Goal: Task Accomplishment & Management: Complete application form

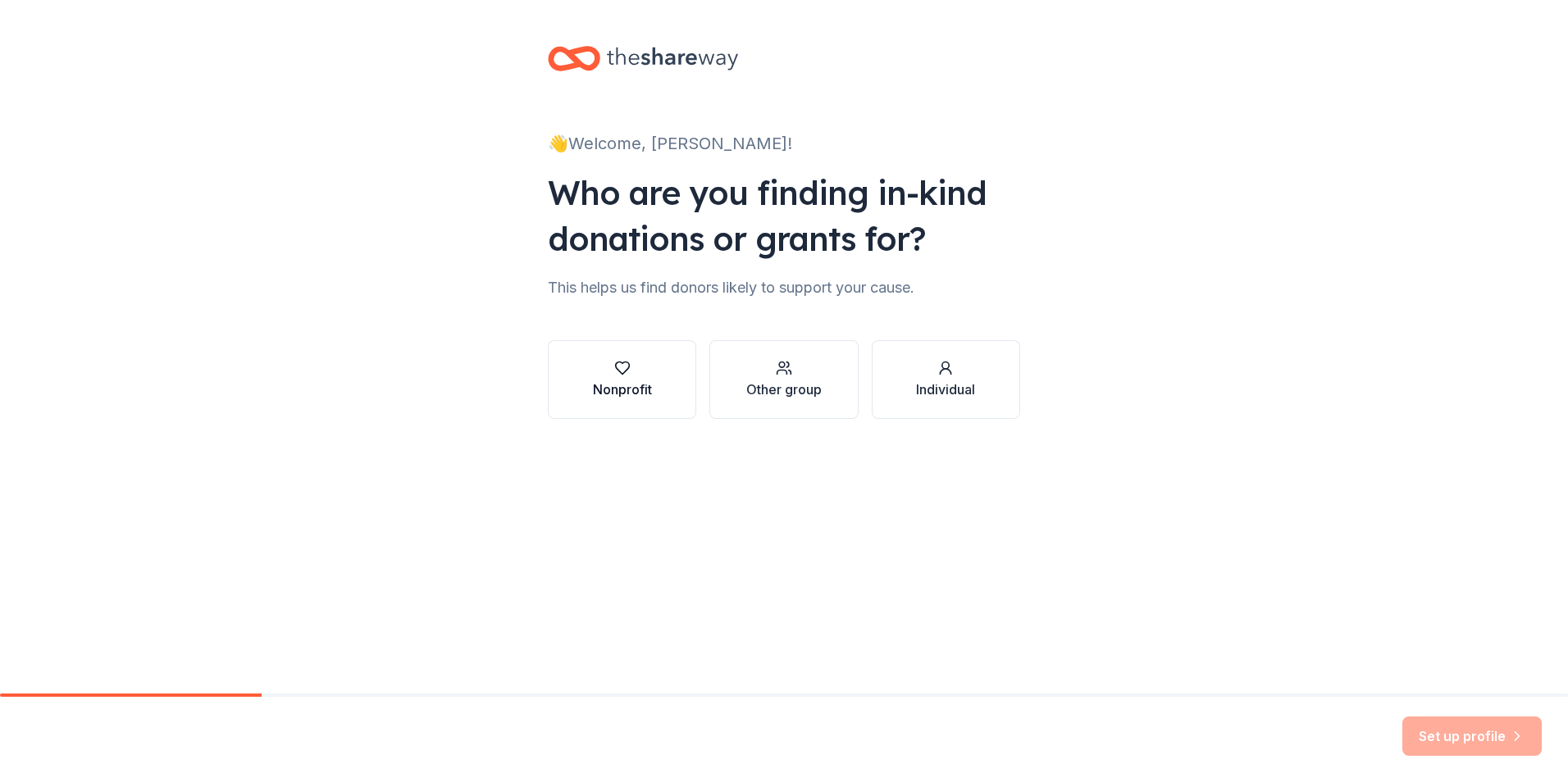
click at [637, 361] on div "button" at bounding box center [623, 368] width 59 height 16
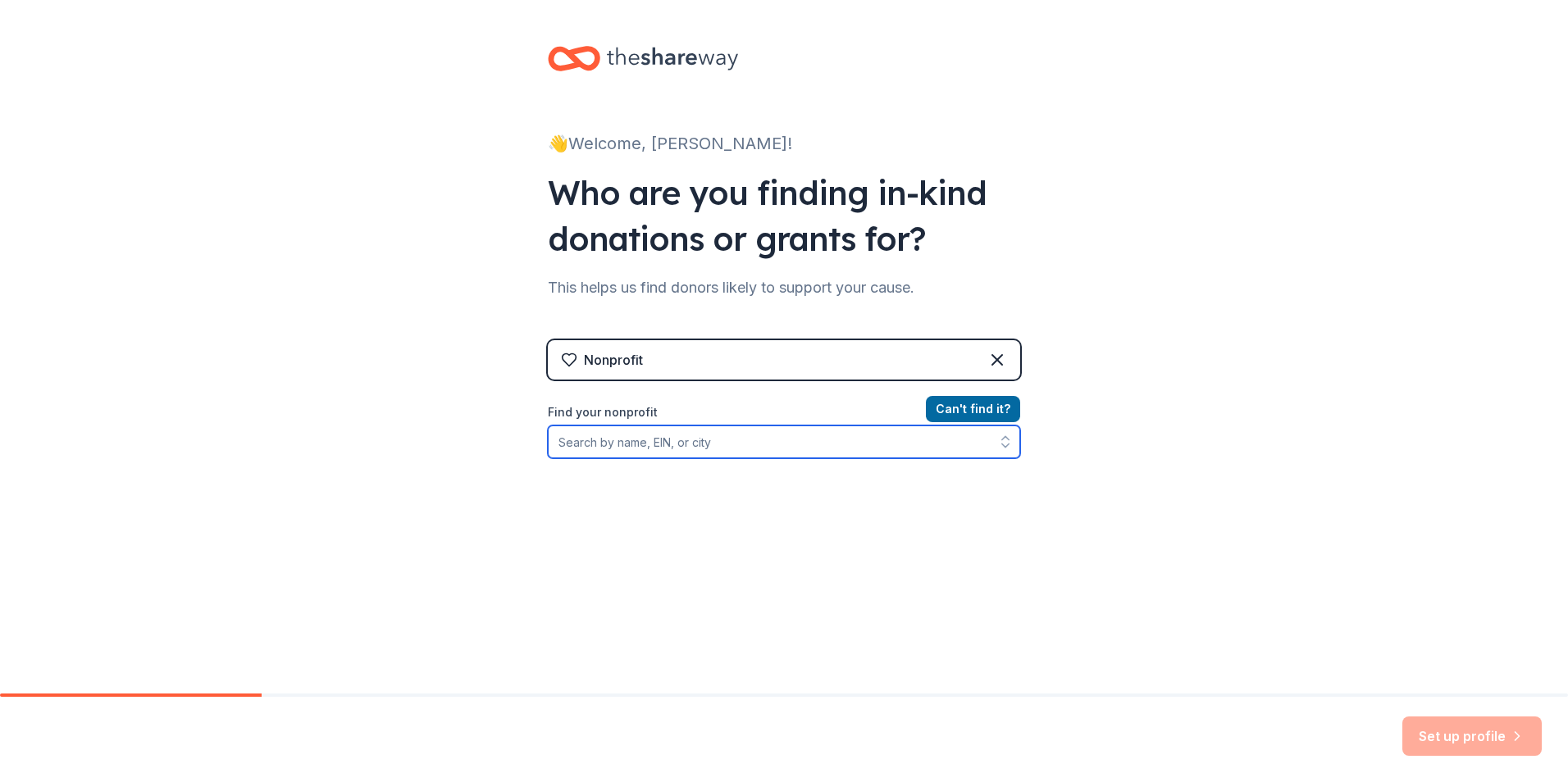
click at [691, 442] on input "Find your nonprofit" at bounding box center [784, 442] width 473 height 33
type input "hopes place"
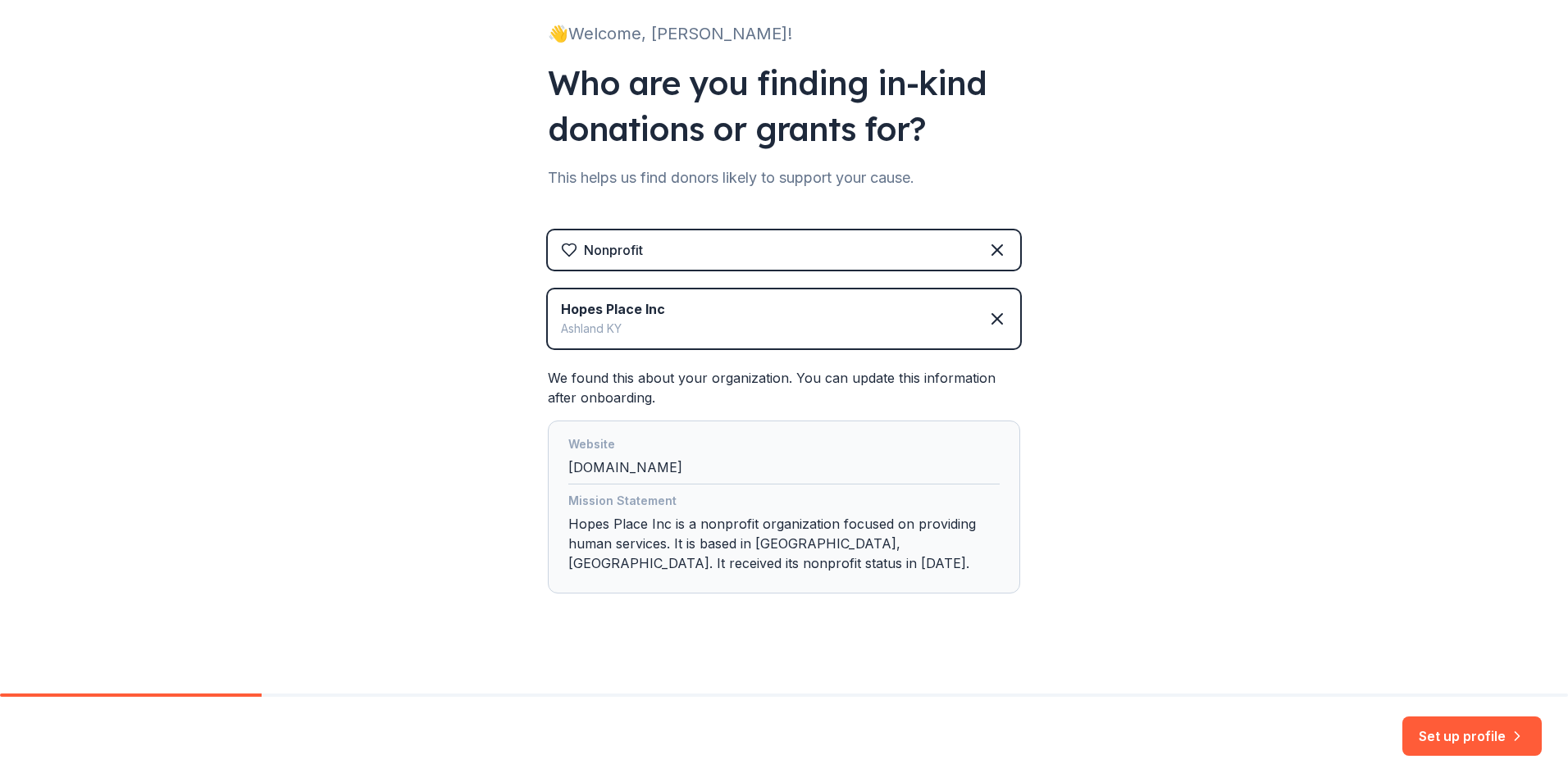
scroll to position [121, 0]
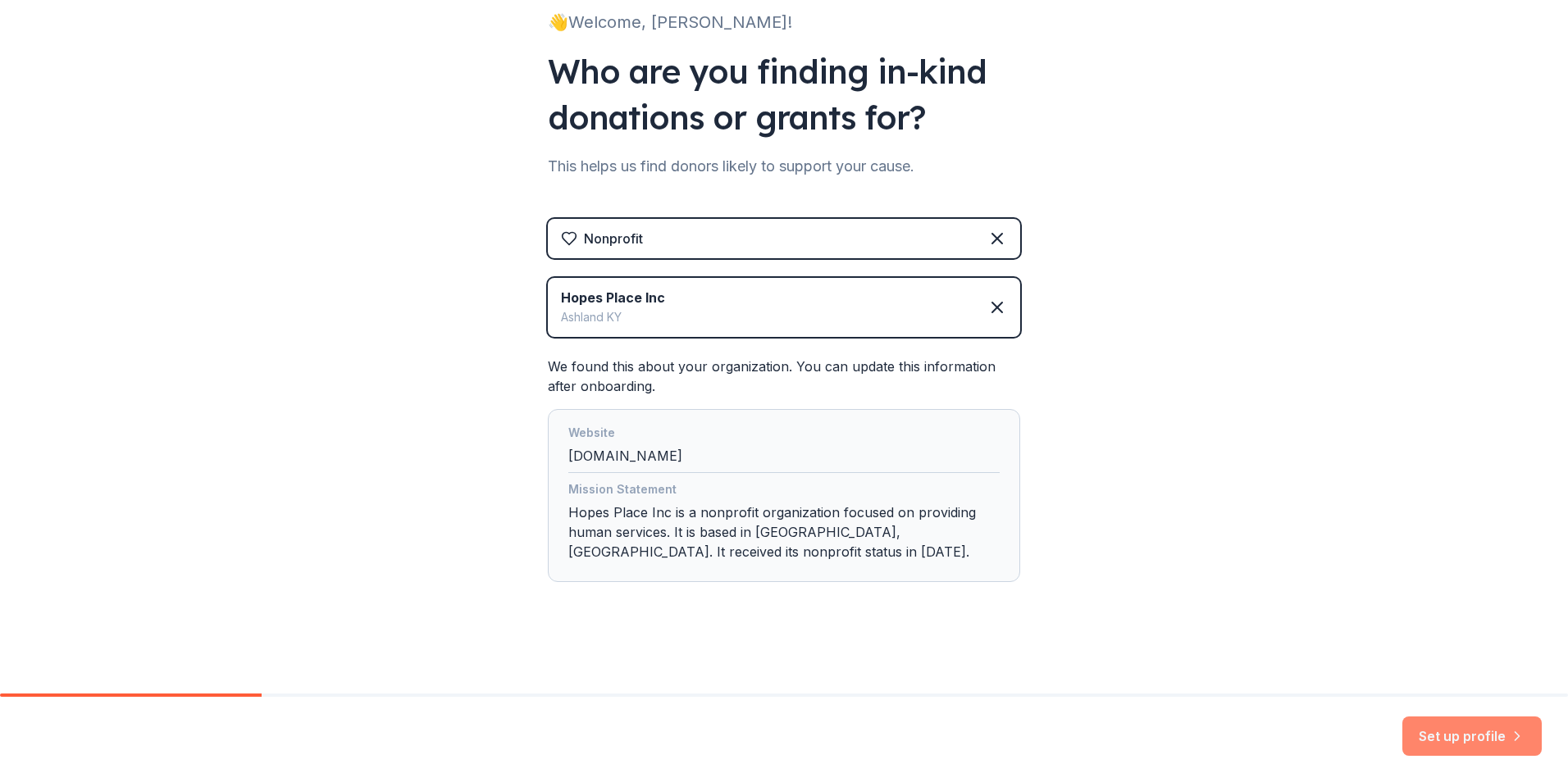
click at [1461, 727] on button "Set up profile" at bounding box center [1472, 736] width 139 height 39
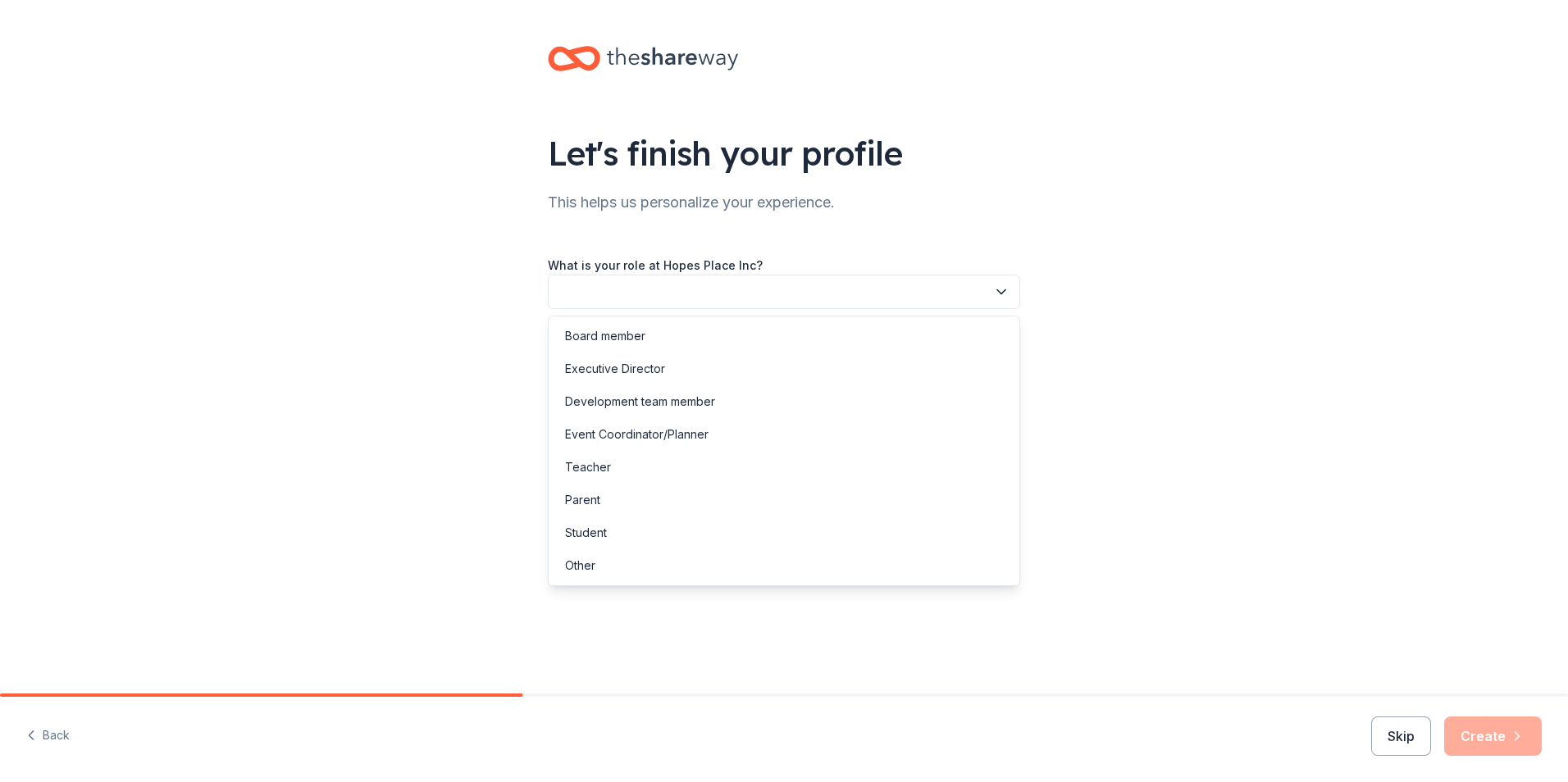
click at [994, 294] on icon "button" at bounding box center [1001, 291] width 16 height 16
click at [723, 567] on div "Other" at bounding box center [784, 566] width 465 height 33
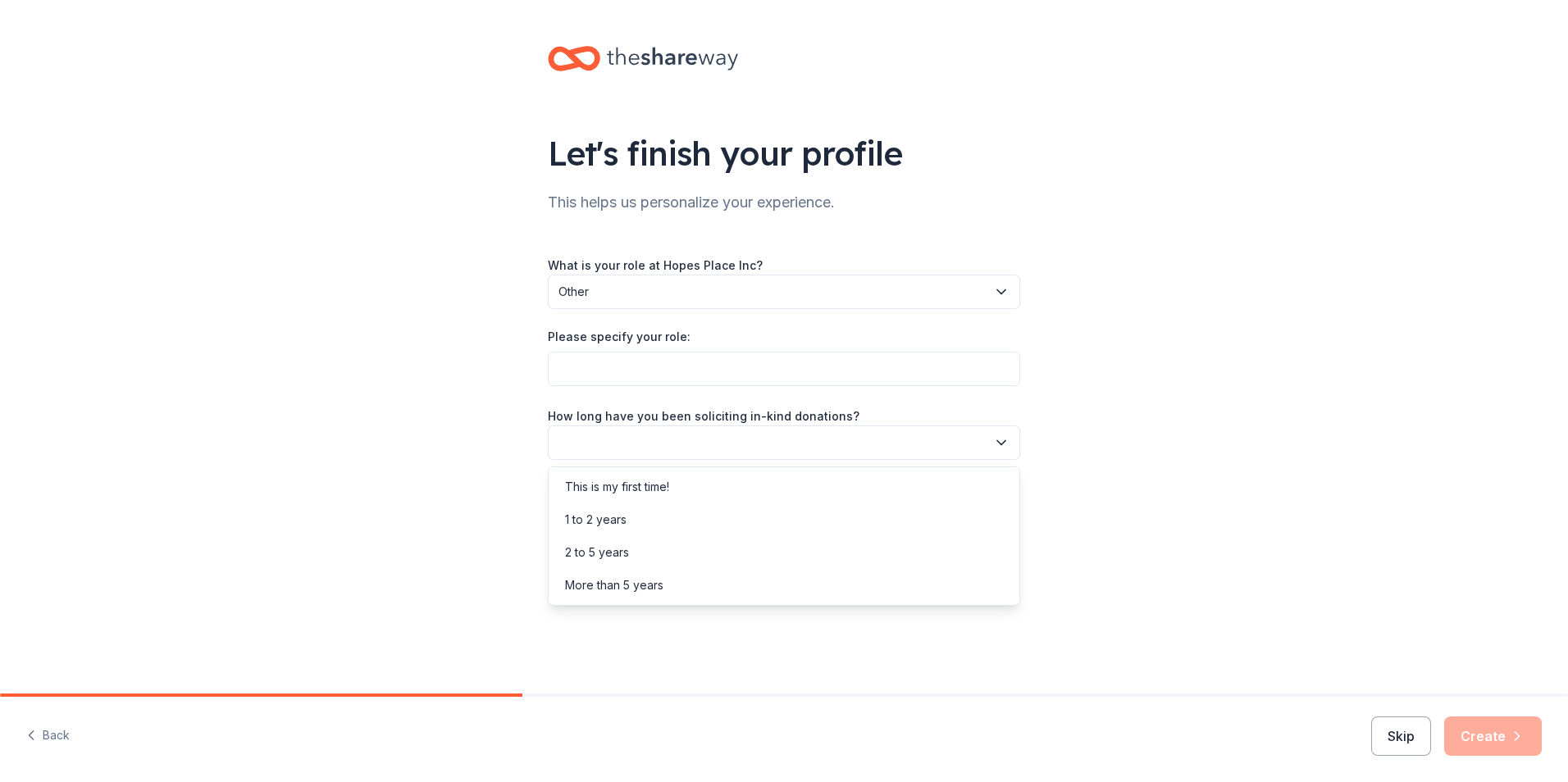
click at [1002, 445] on icon "button" at bounding box center [1001, 442] width 8 height 4
click at [614, 521] on div "1 to 2 years" at bounding box center [596, 520] width 62 height 20
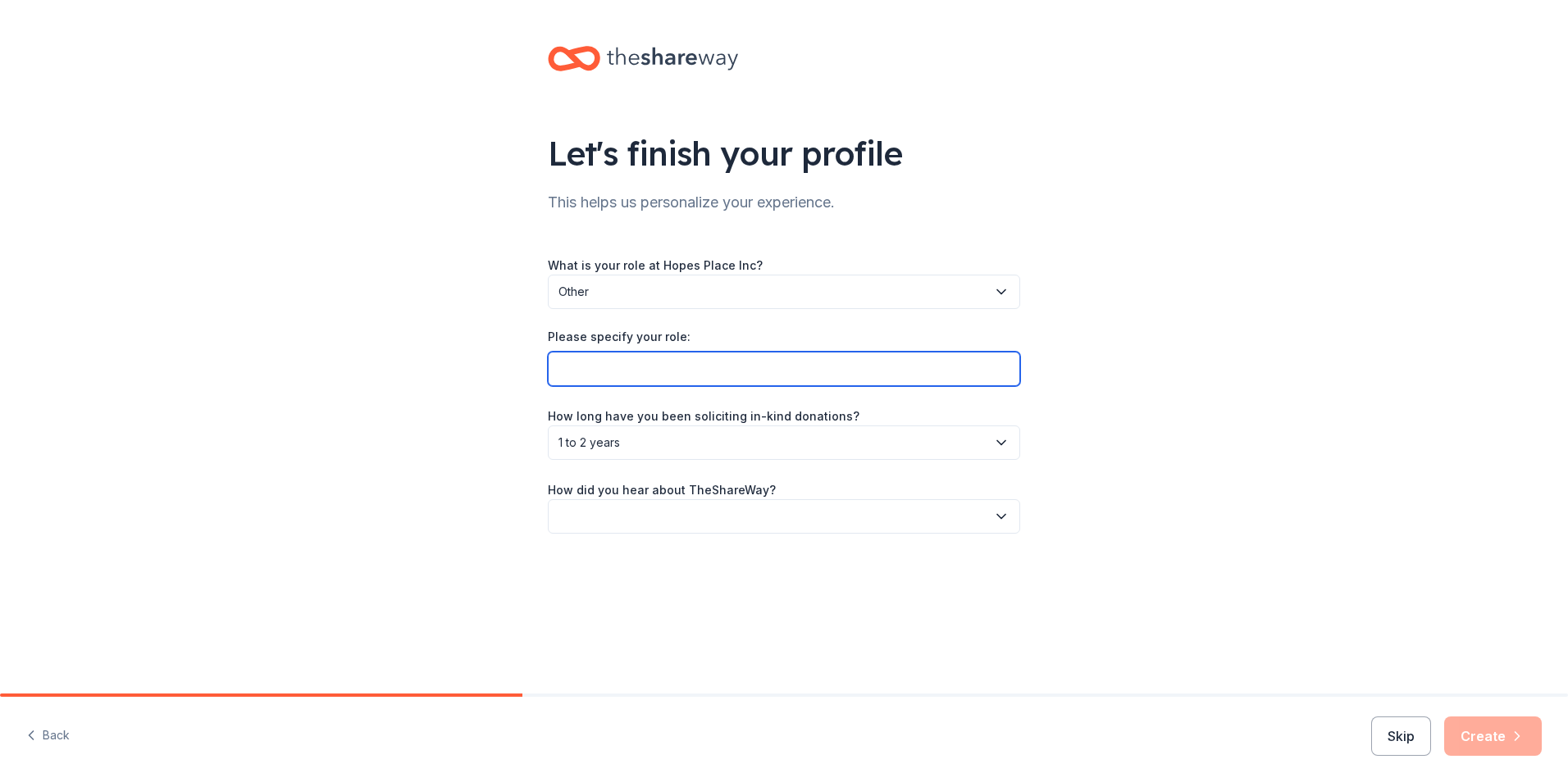
click at [580, 368] on input "Please specify your role:" at bounding box center [784, 369] width 473 height 34
type input "admin assistant"
click at [1006, 512] on icon "button" at bounding box center [1001, 517] width 16 height 16
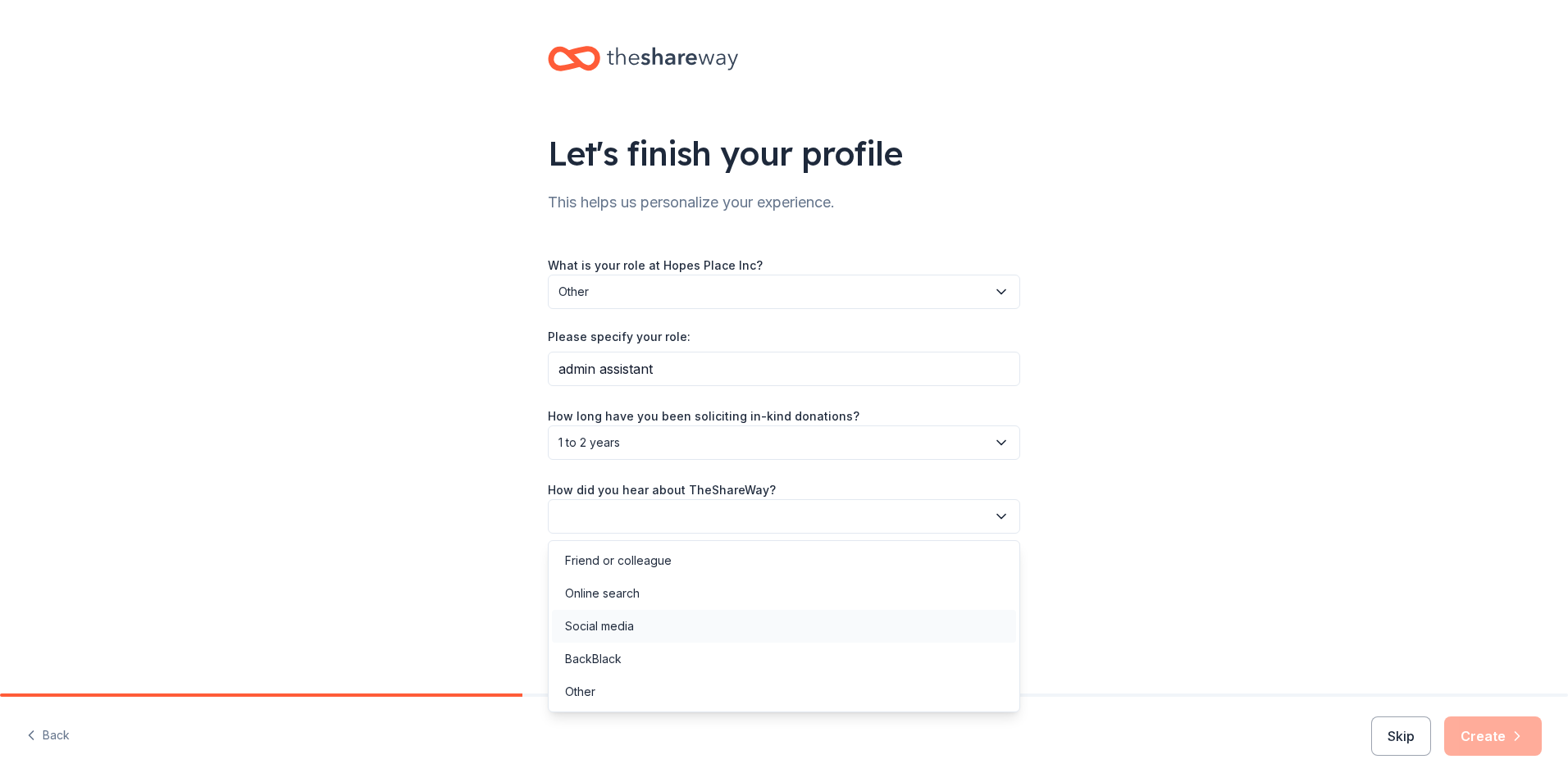
click at [610, 628] on div "Social media" at bounding box center [599, 627] width 69 height 20
click at [1511, 740] on icon "button" at bounding box center [1517, 736] width 16 height 16
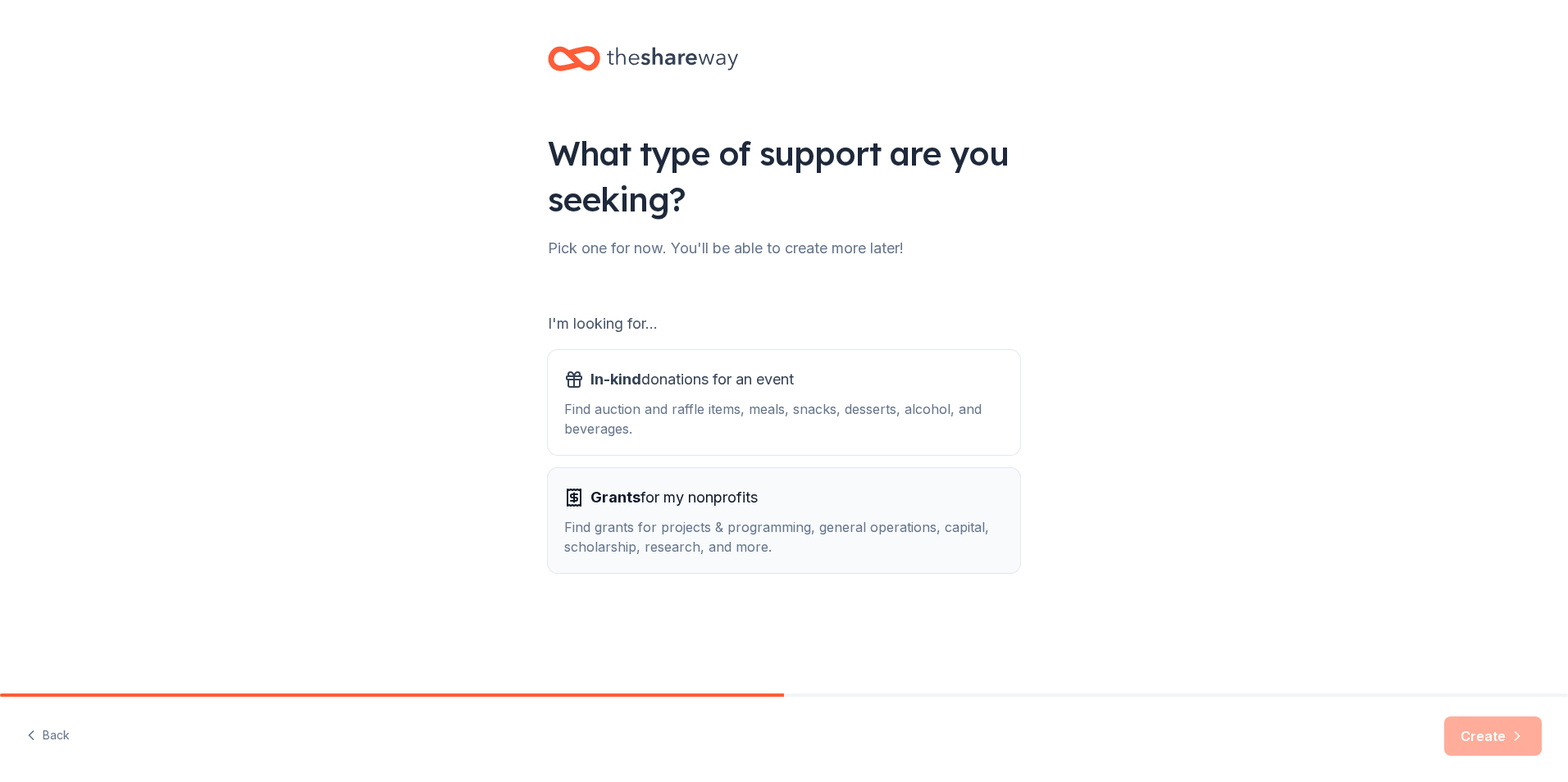
click at [928, 503] on div "Grants for my nonprofits" at bounding box center [784, 497] width 440 height 26
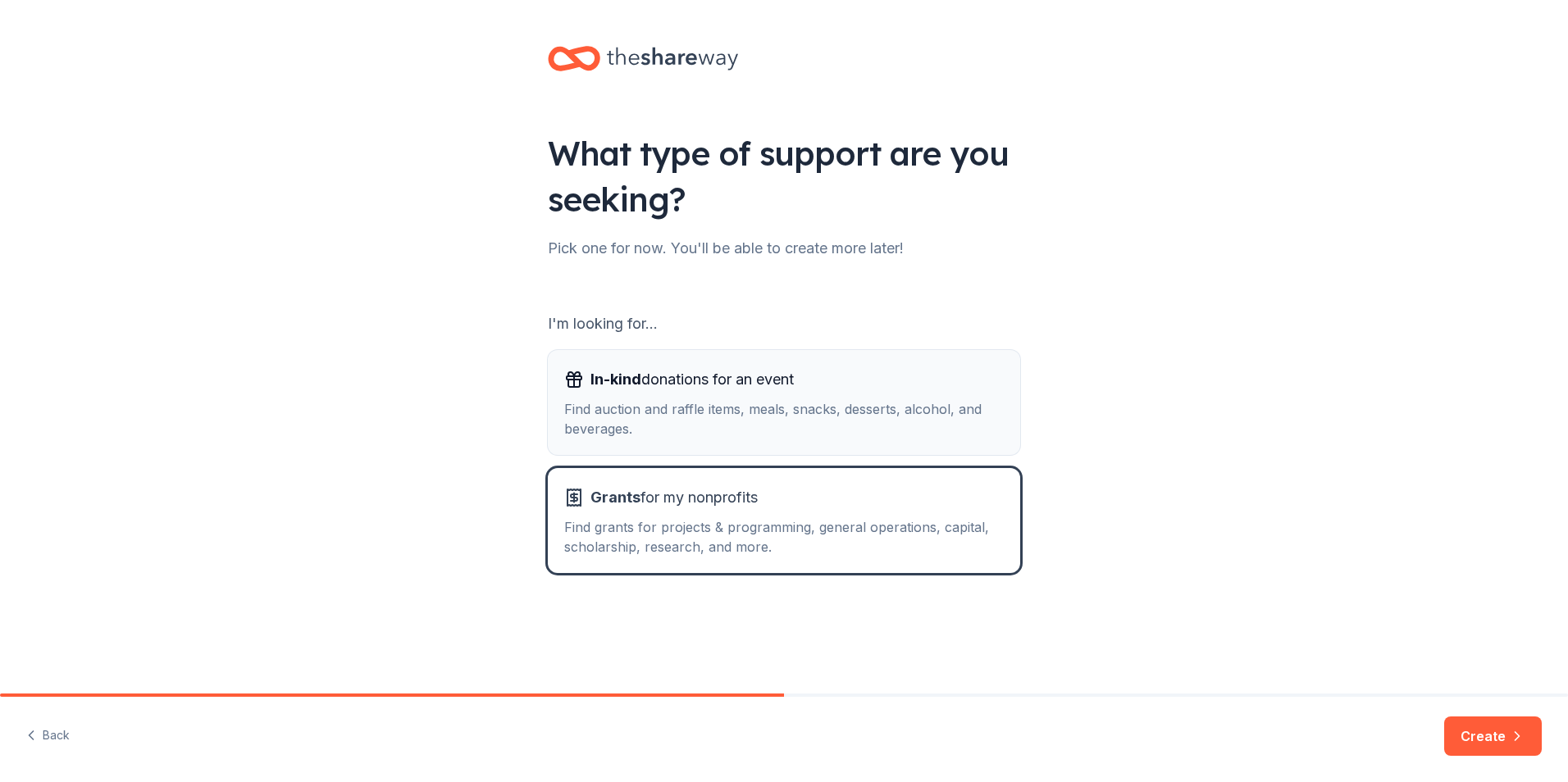
click at [736, 421] on div "Find auction and raffle items, meals, snacks, desserts, alcohol, and beverages." at bounding box center [784, 419] width 440 height 39
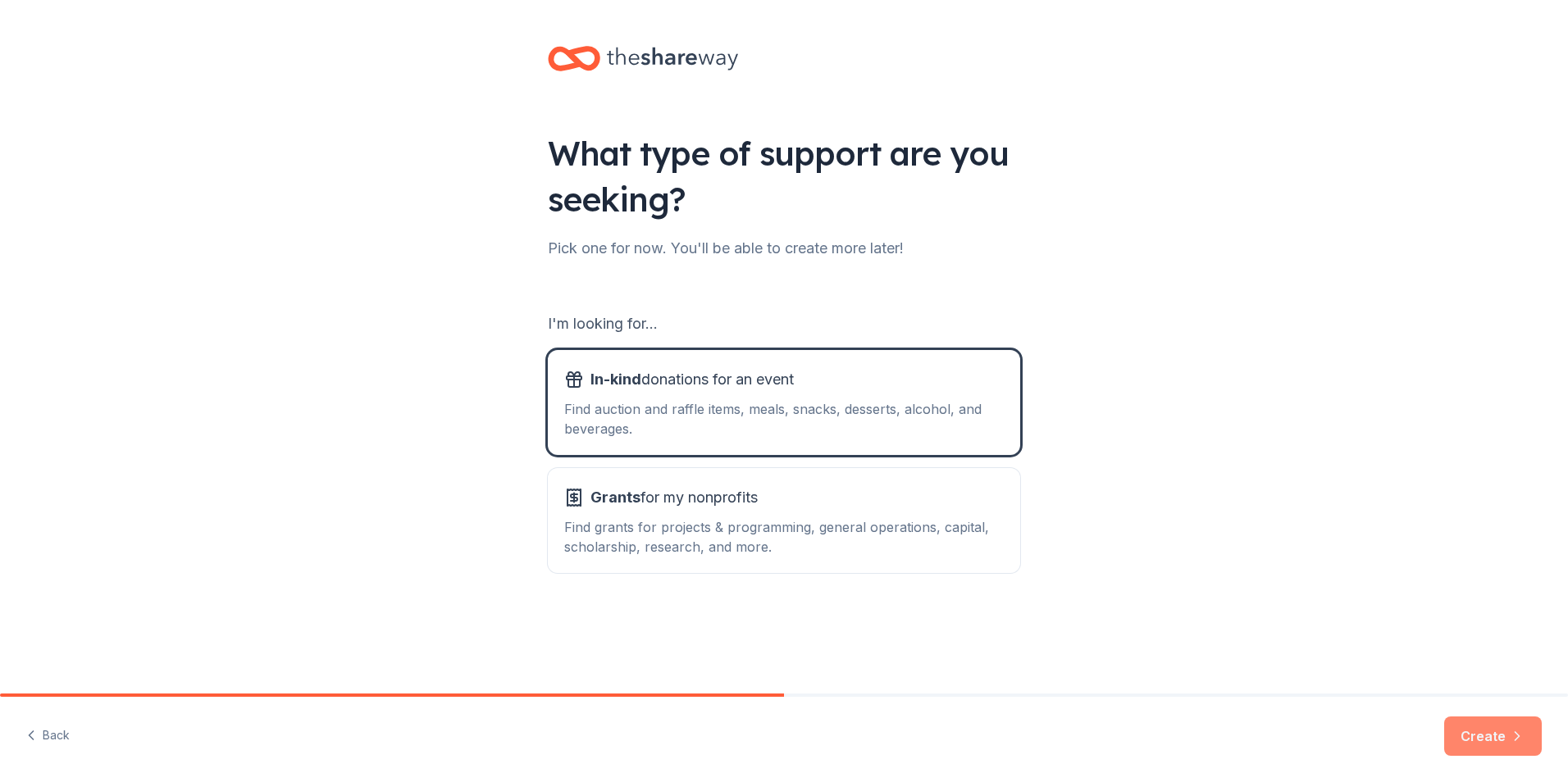
click at [1488, 736] on button "Create" at bounding box center [1493, 736] width 98 height 39
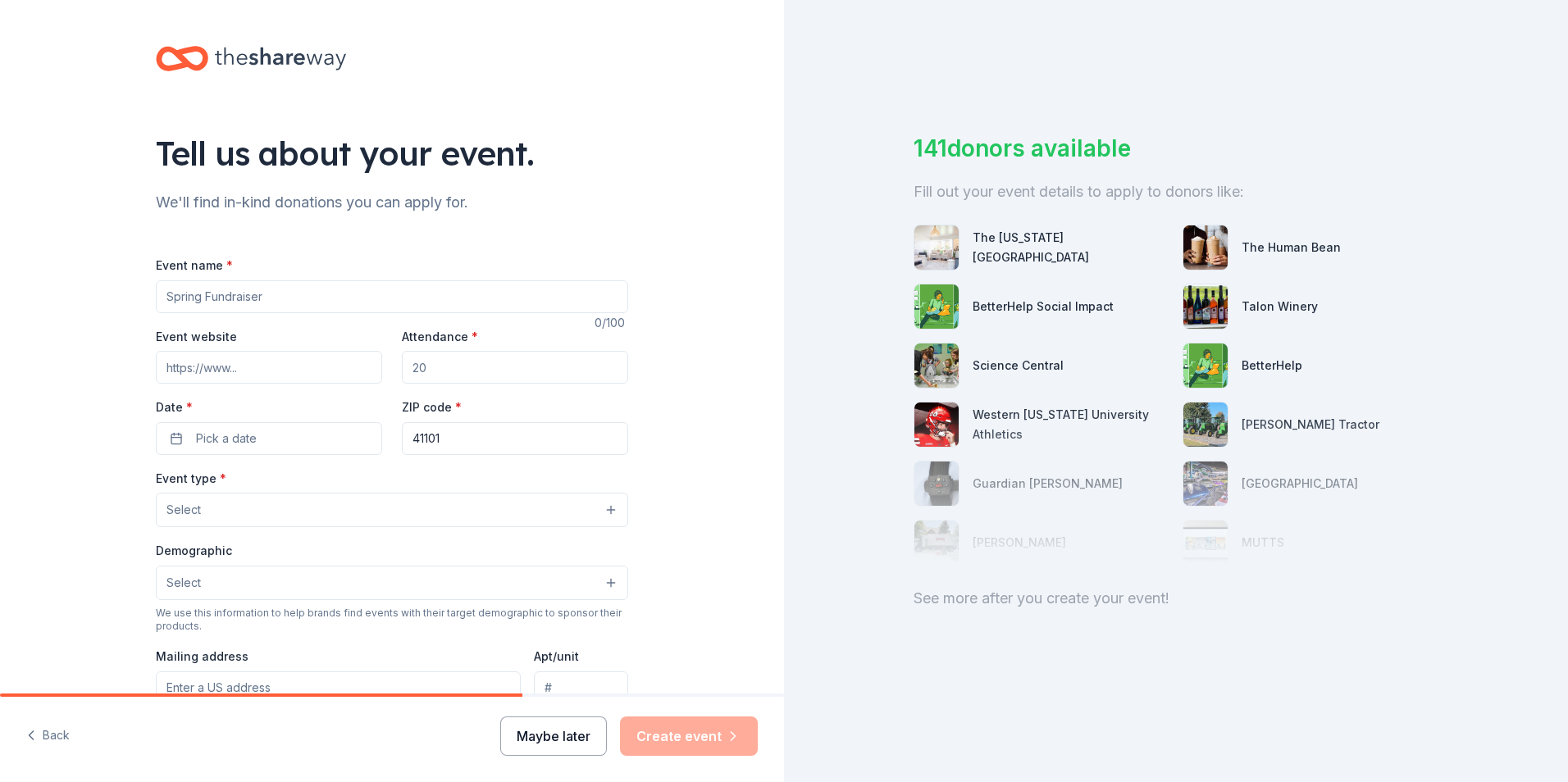
click at [554, 742] on button "Maybe later" at bounding box center [553, 736] width 107 height 39
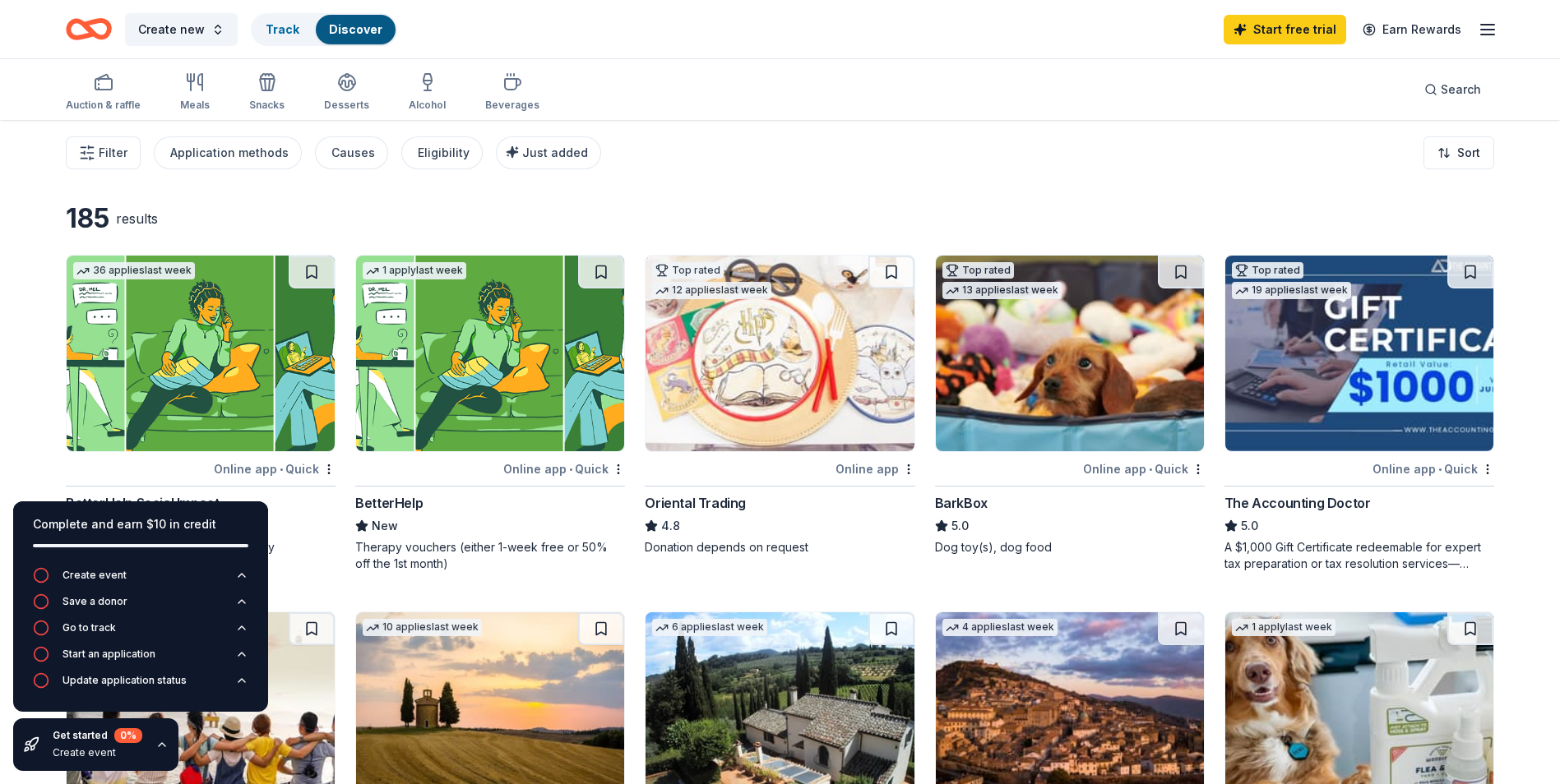
click at [846, 178] on div "Filter Application methods Causes Eligibility Just added Sort" at bounding box center [780, 153] width 1560 height 66
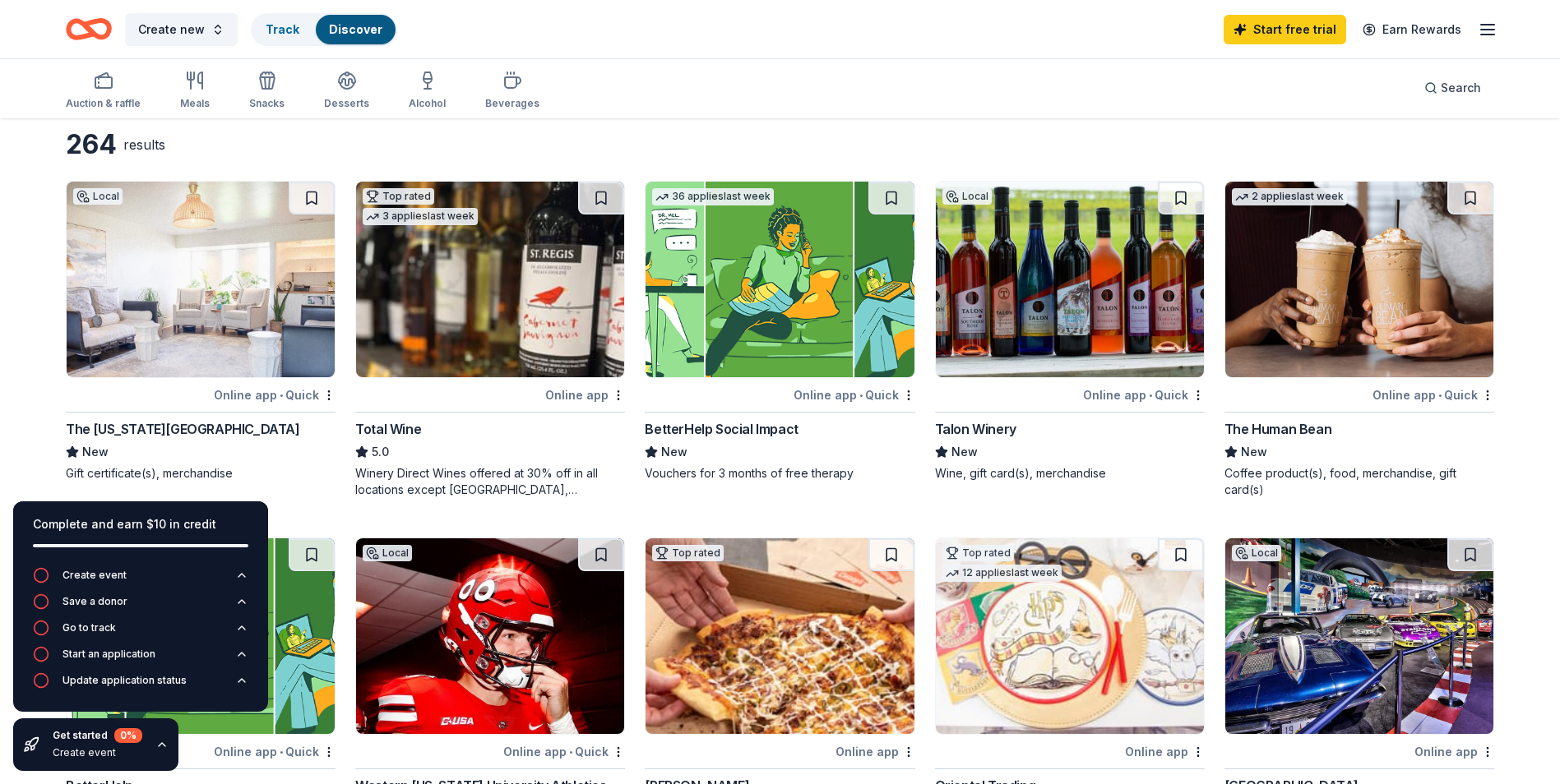
scroll to position [165, 0]
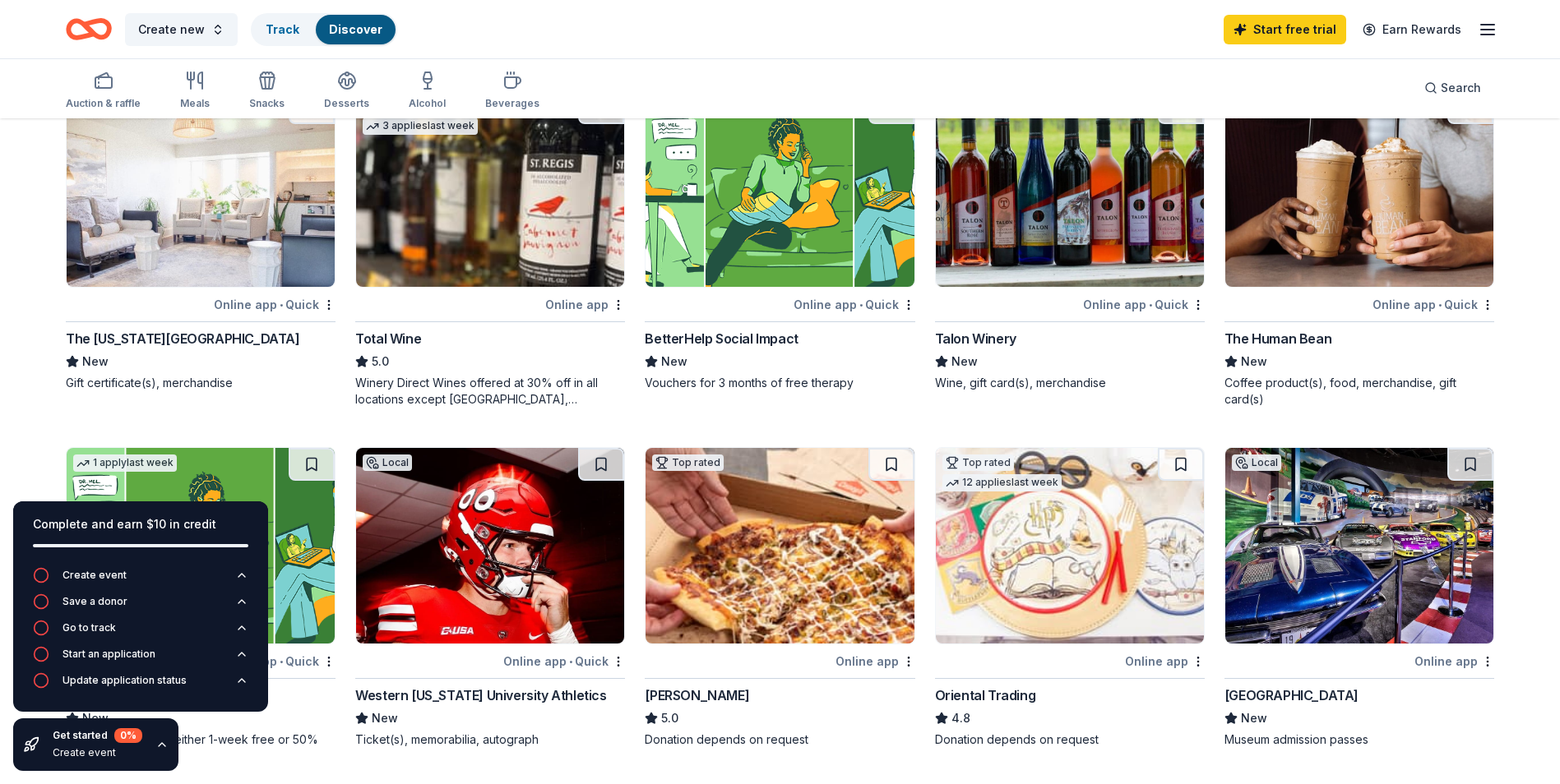
click at [1297, 343] on div "The Human Bean" at bounding box center [1278, 339] width 107 height 20
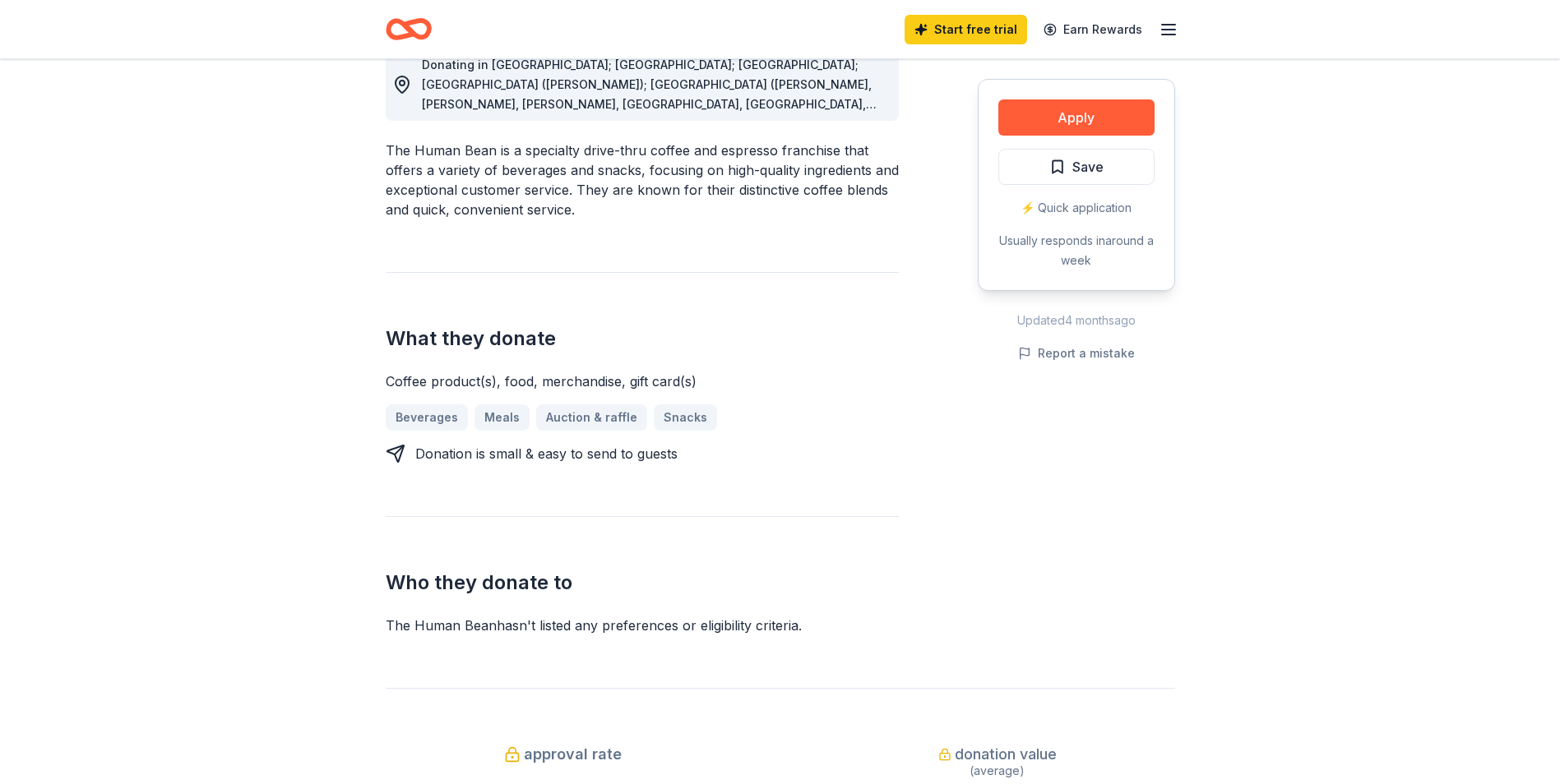
scroll to position [494, 0]
click at [689, 416] on div "Beverages Meals Auction & raffle Snacks" at bounding box center [642, 414] width 513 height 26
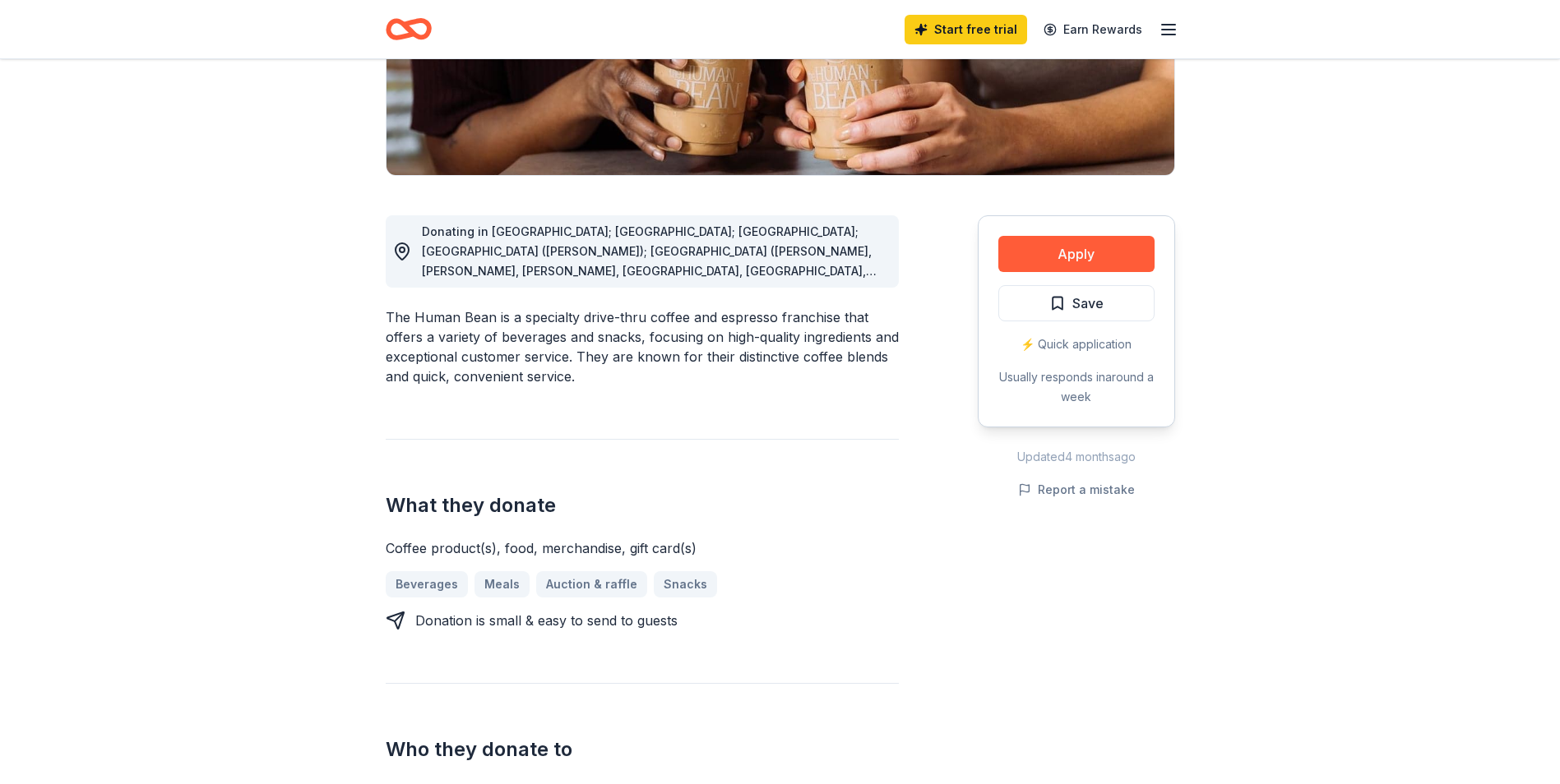
scroll to position [246, 0]
